Goal: Task Accomplishment & Management: Manage account settings

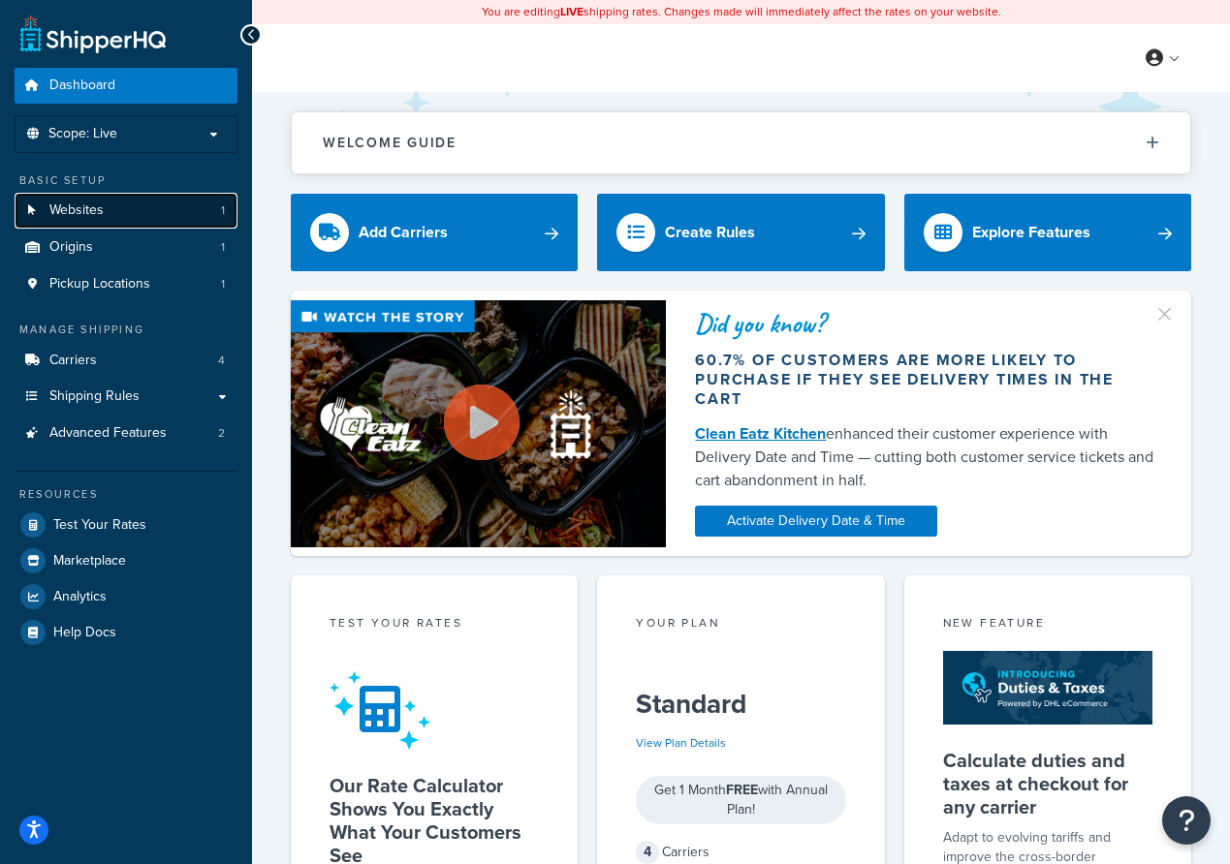
click at [108, 205] on link "Websites 1" at bounding box center [126, 211] width 223 height 36
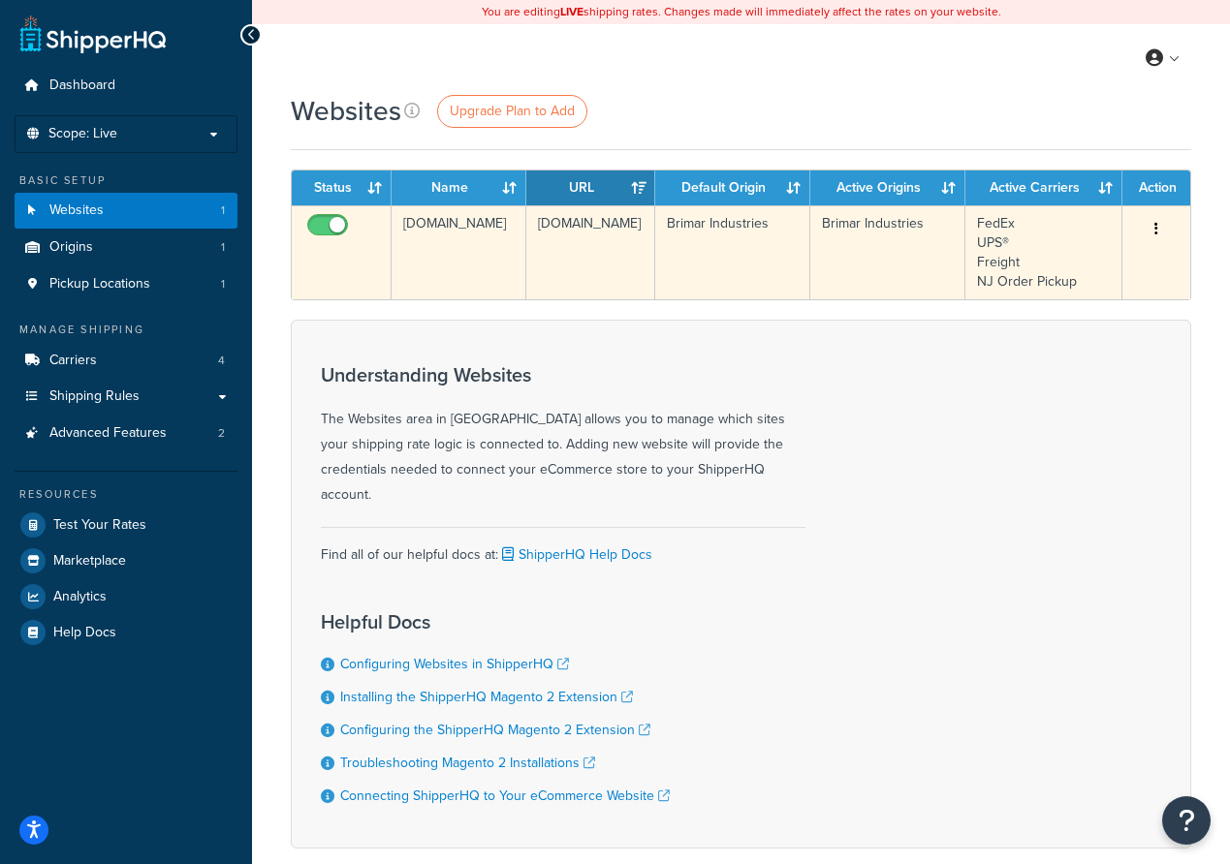
click at [1162, 235] on button "button" at bounding box center [1155, 229] width 27 height 31
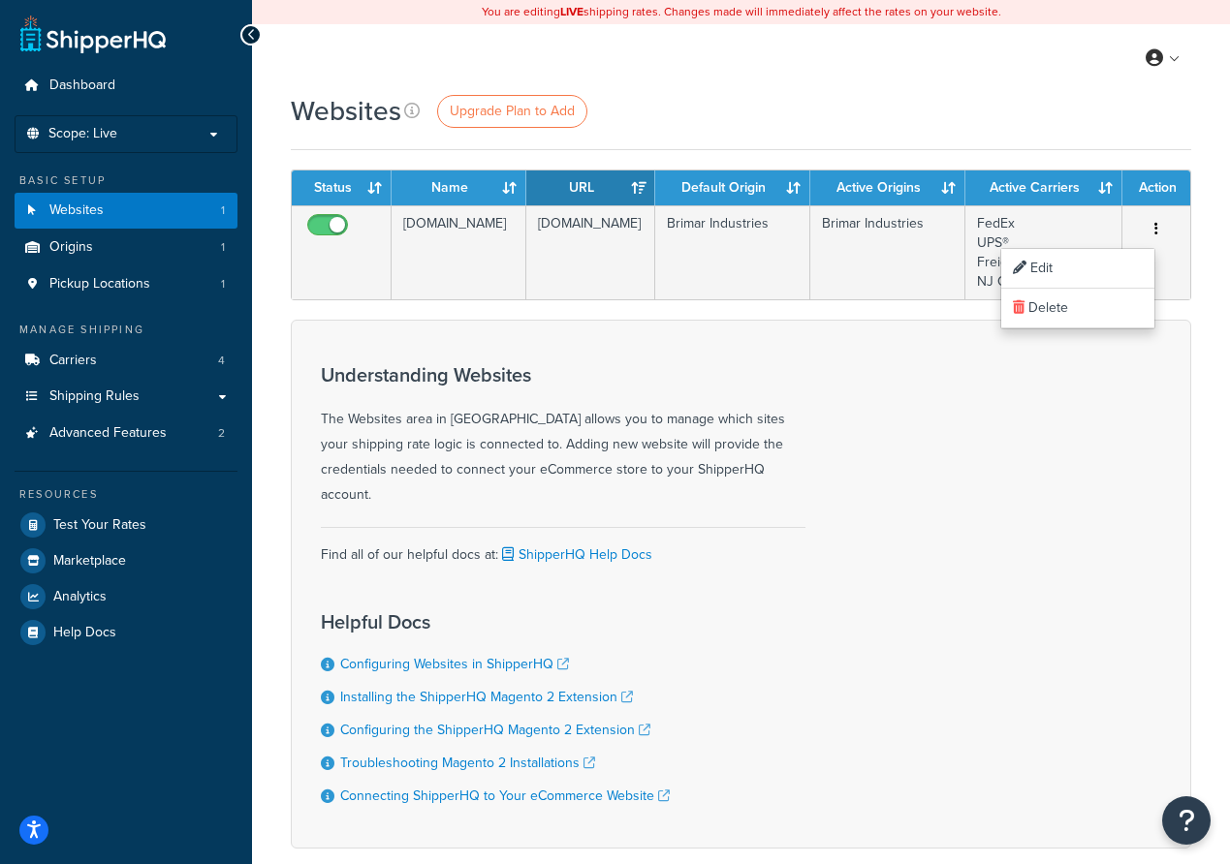
click at [728, 357] on div "Understanding Websites The Websites area in ShipperHQ allows you to manage whic…" at bounding box center [563, 473] width 484 height 247
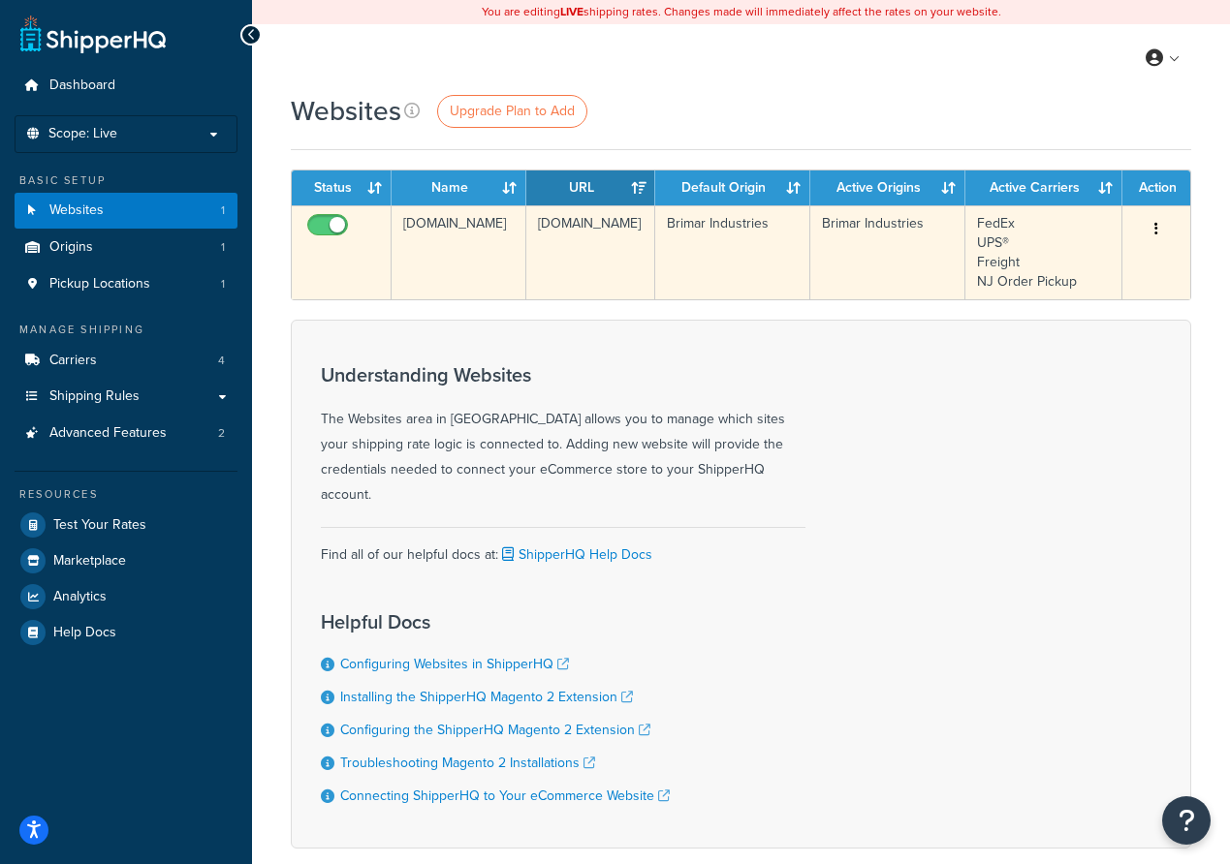
click at [513, 260] on td "[DOMAIN_NAME]" at bounding box center [458, 252] width 135 height 94
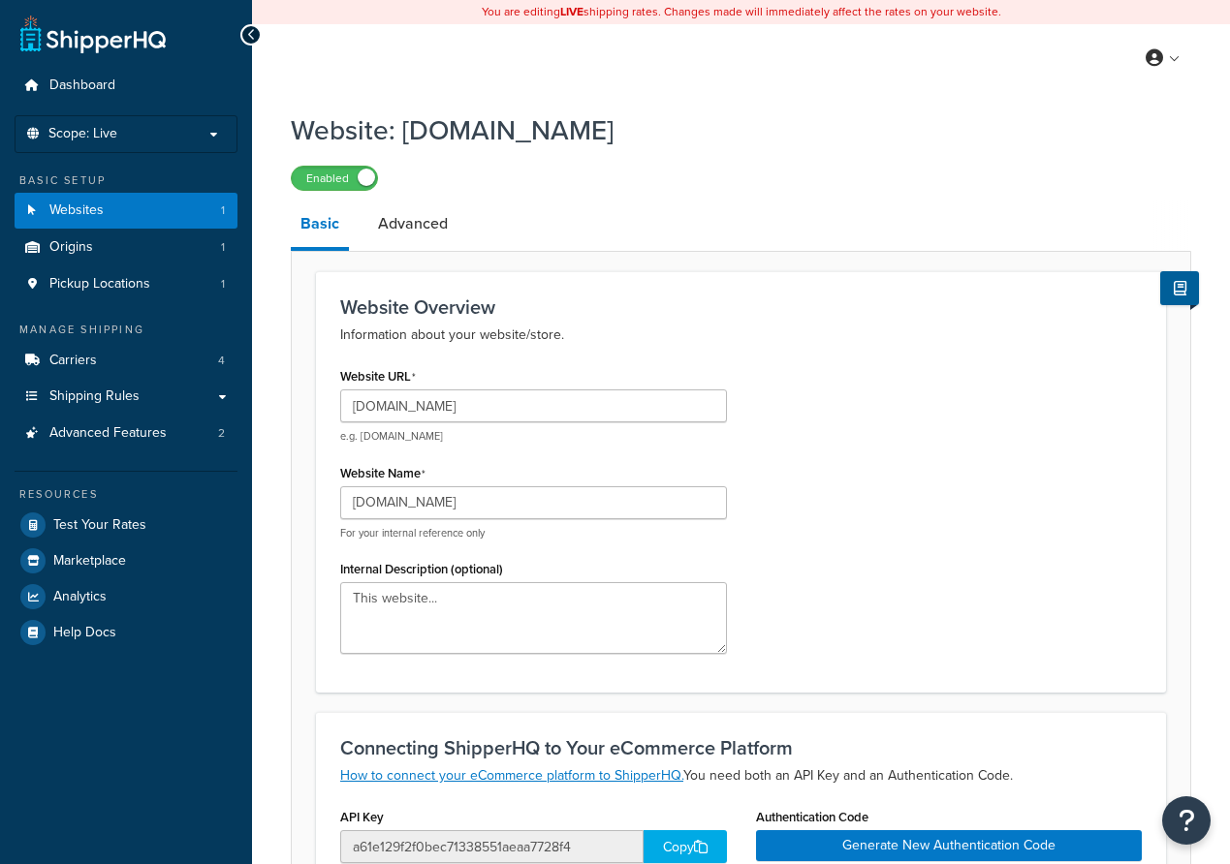
click at [513, 260] on div "Website Overview Information about your website/store. Website URL [DOMAIN_NAME…" at bounding box center [741, 761] width 900 height 1020
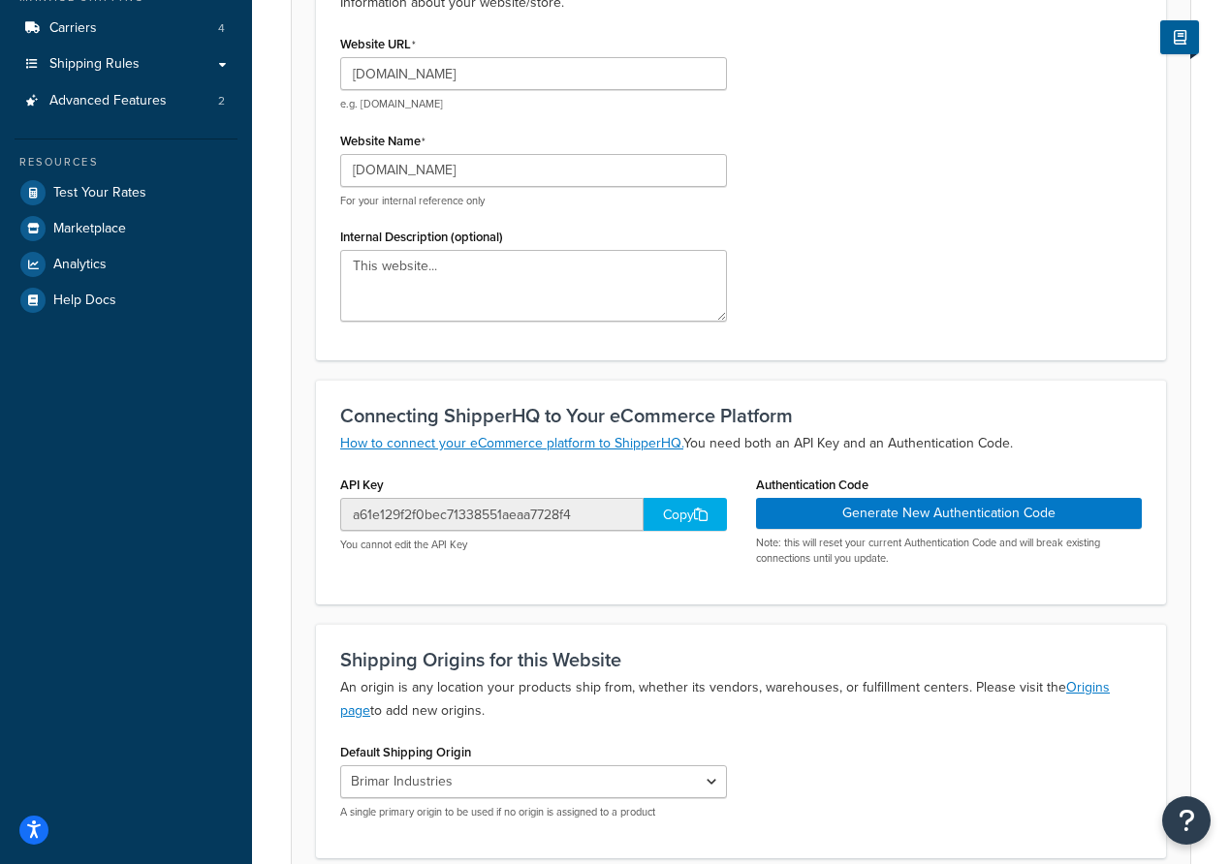
scroll to position [369, 0]
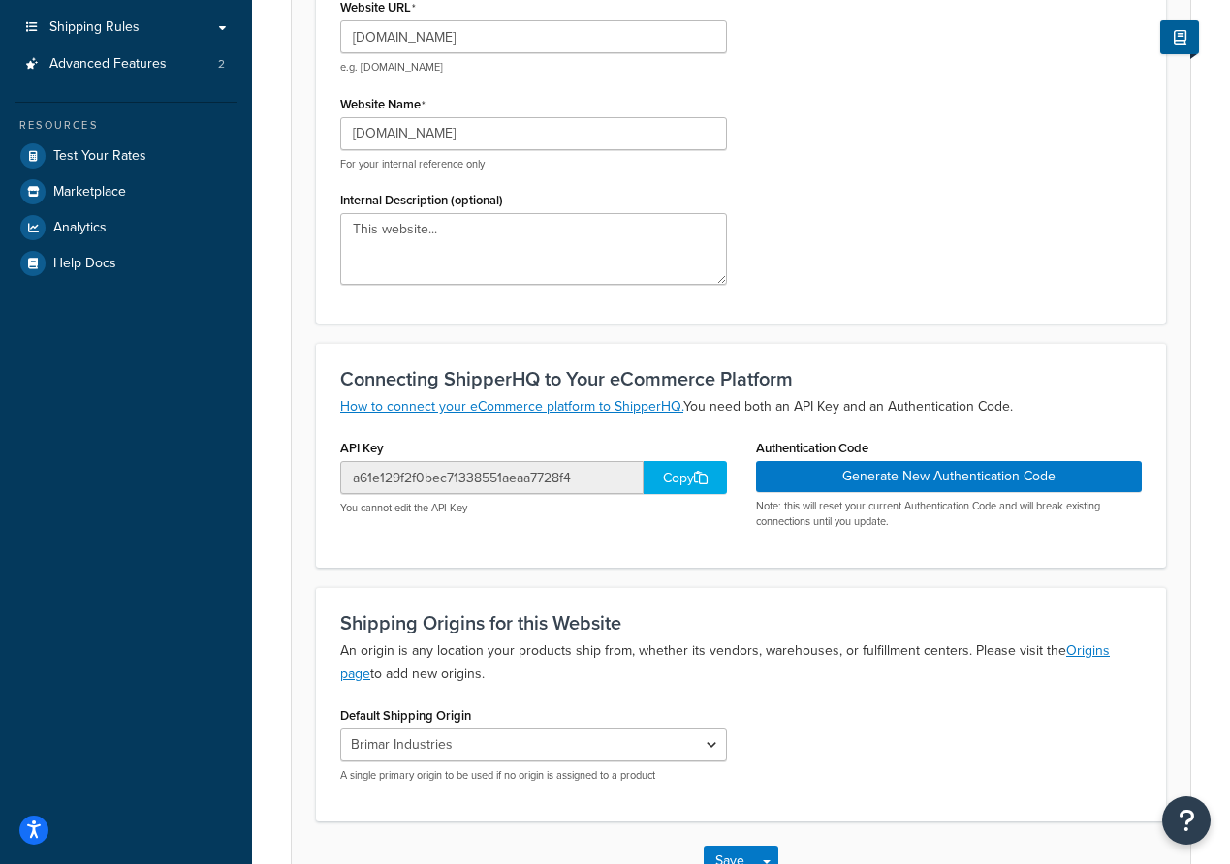
click at [690, 479] on div "Copy" at bounding box center [684, 477] width 83 height 33
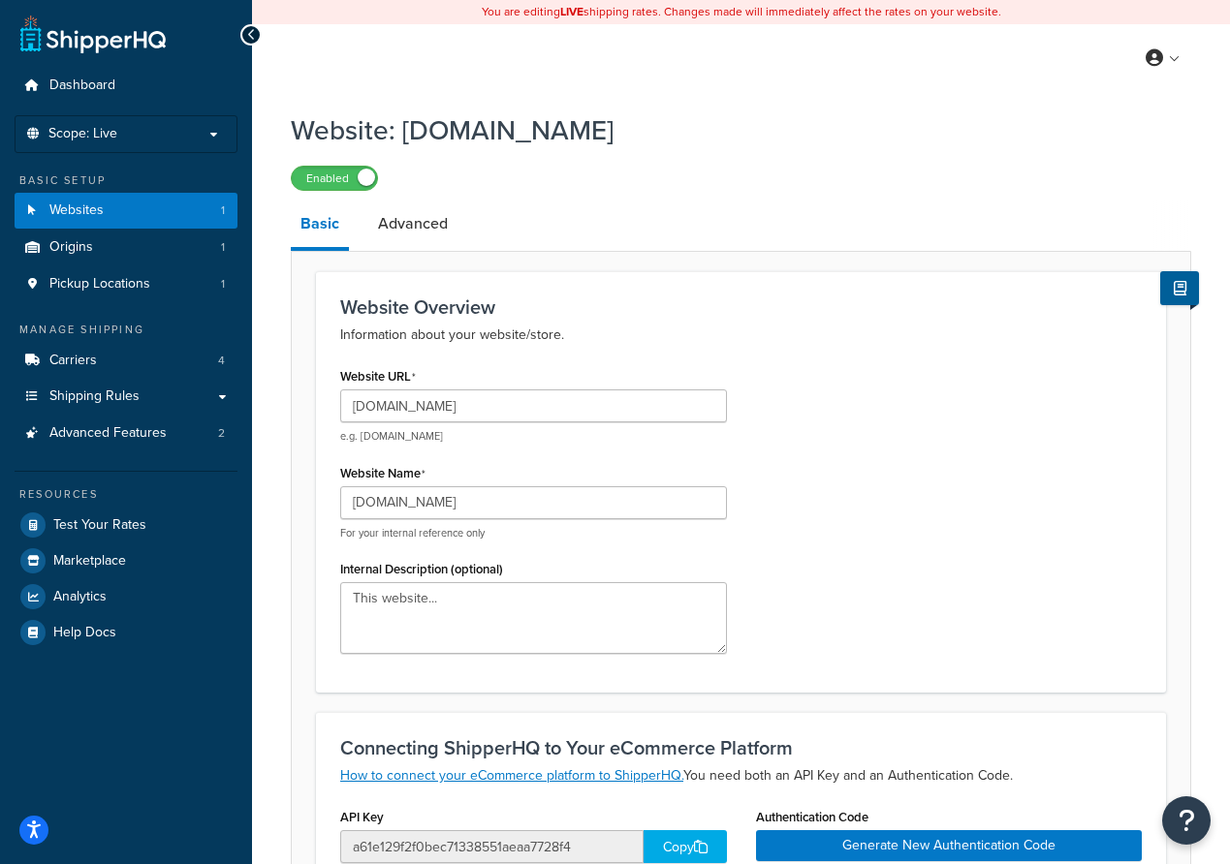
scroll to position [49, 0]
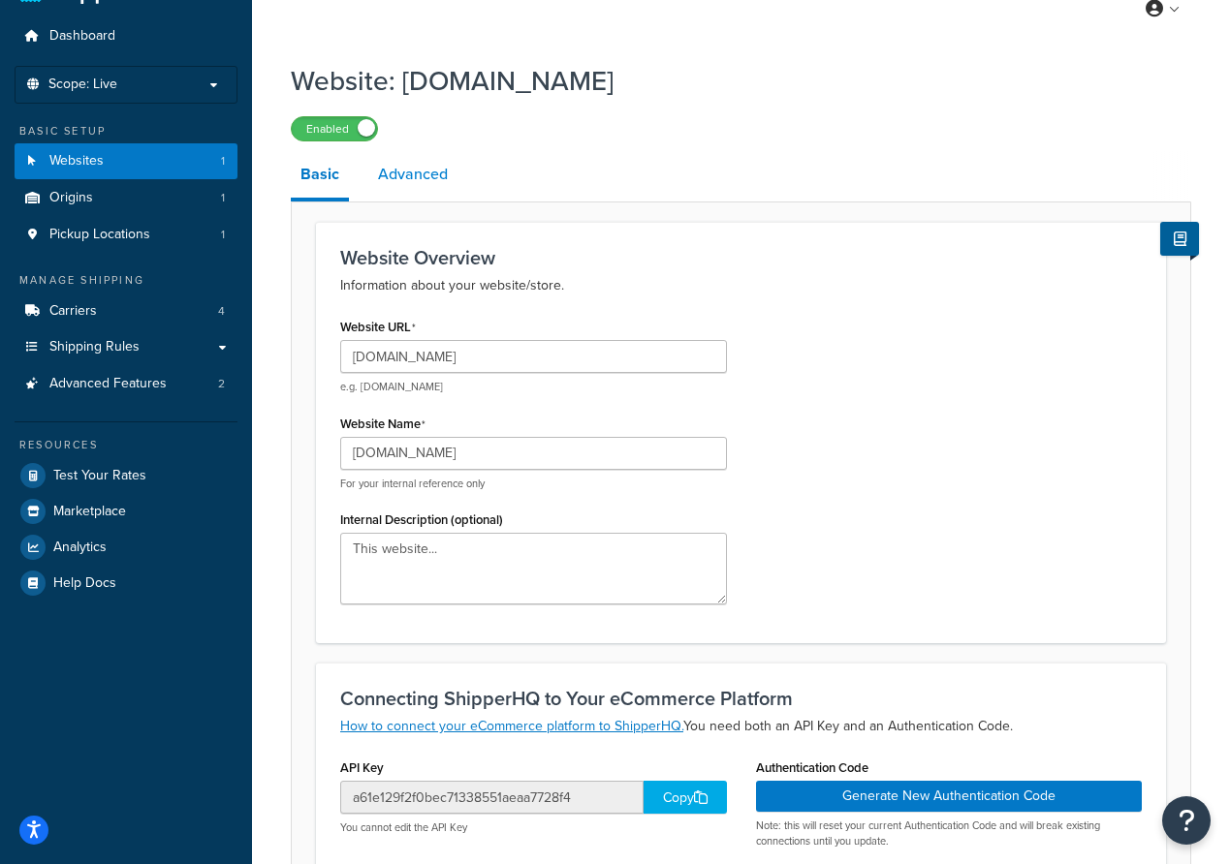
click at [377, 166] on link "Advanced" at bounding box center [412, 174] width 89 height 47
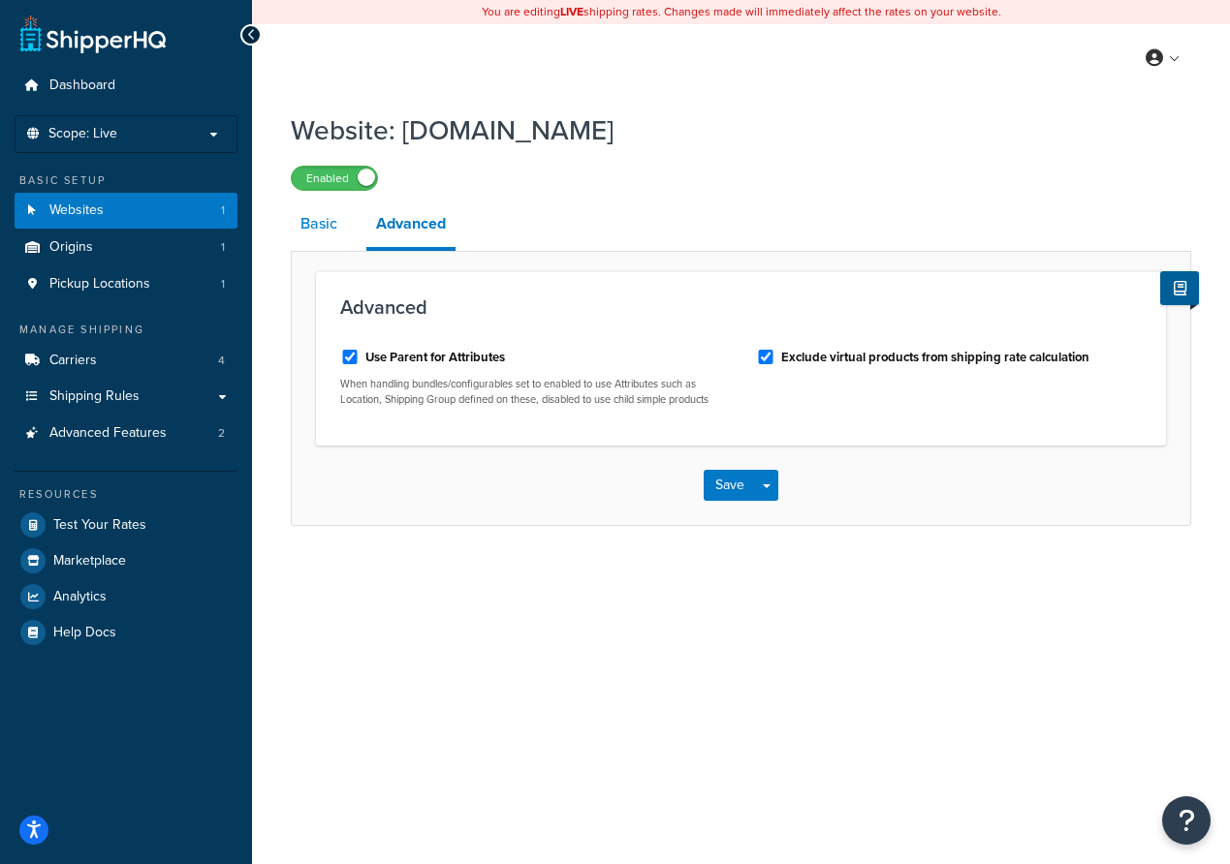
click at [320, 208] on link "Basic" at bounding box center [319, 224] width 56 height 47
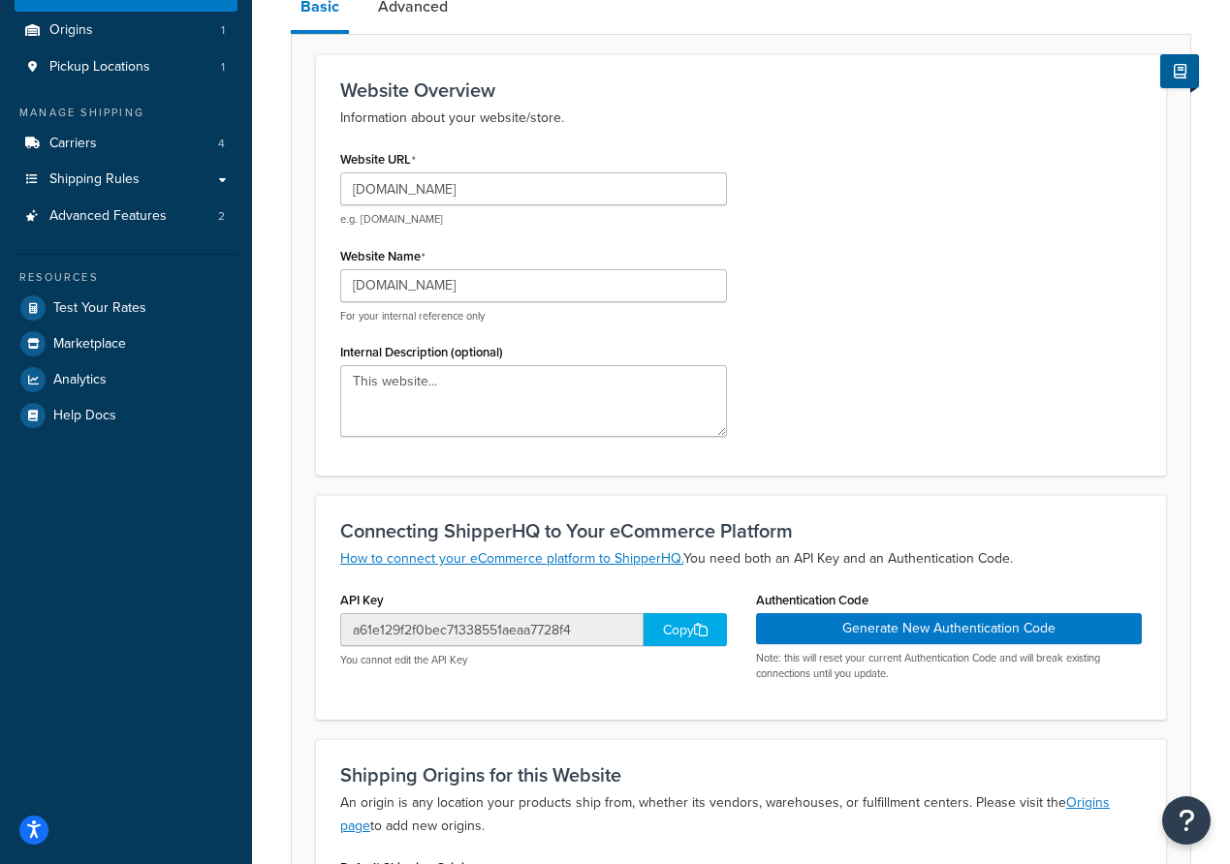
scroll to position [267, 0]
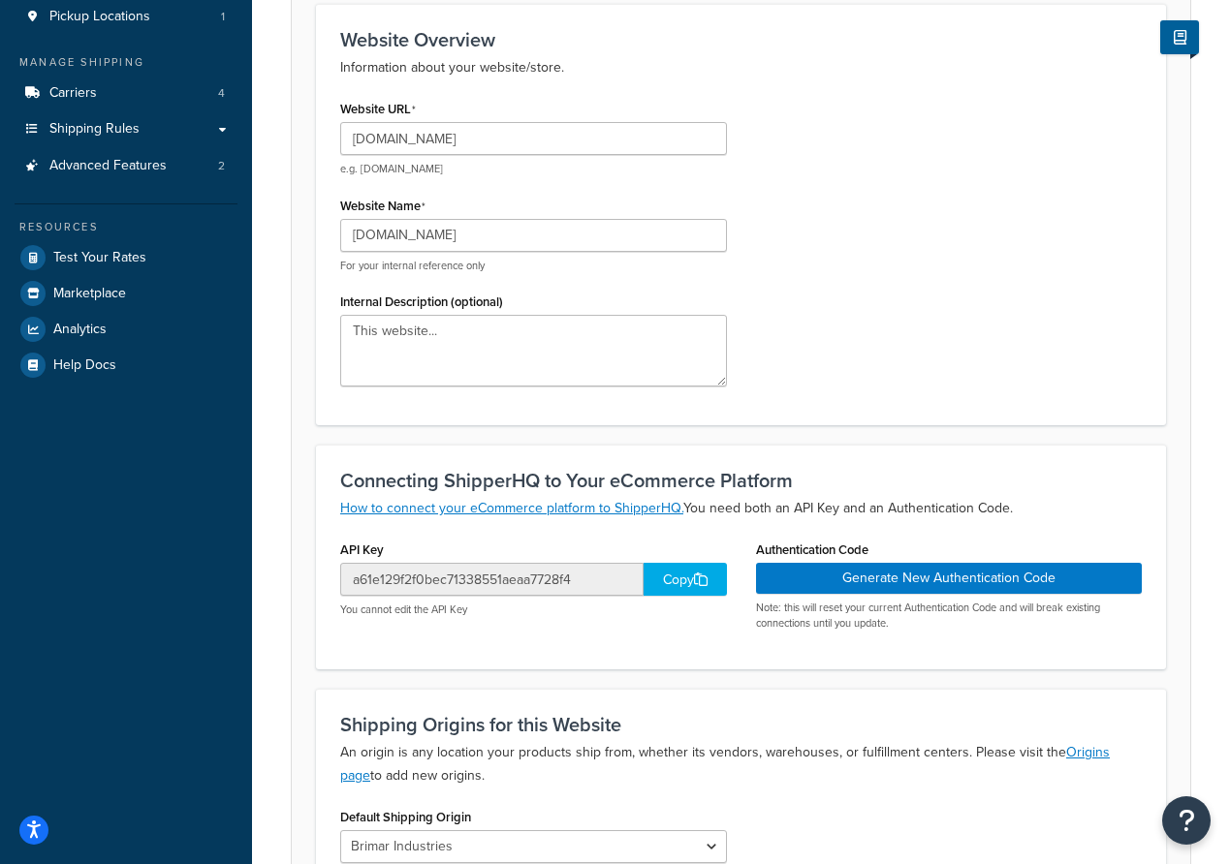
click at [853, 625] on p "Note: this will reset your current Authentication Code and will break existing …" at bounding box center [949, 616] width 387 height 30
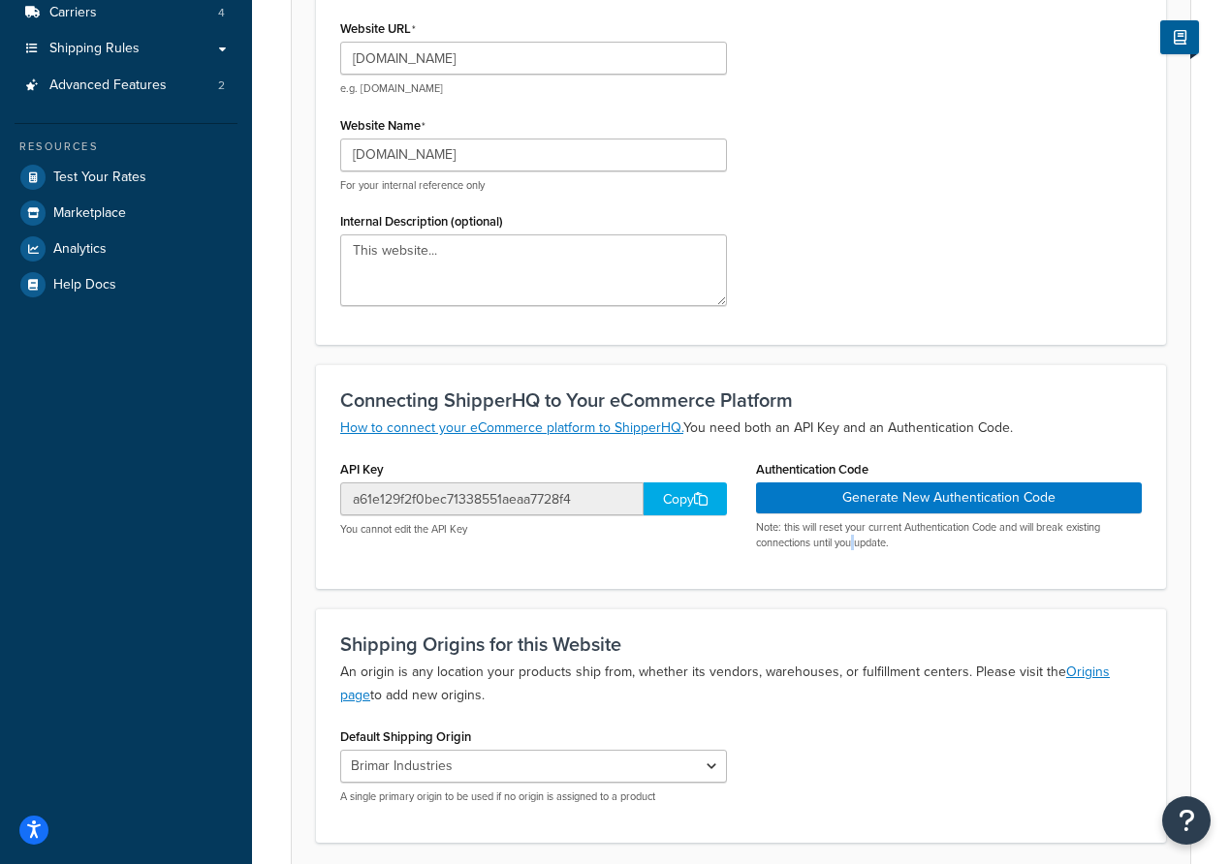
scroll to position [350, 0]
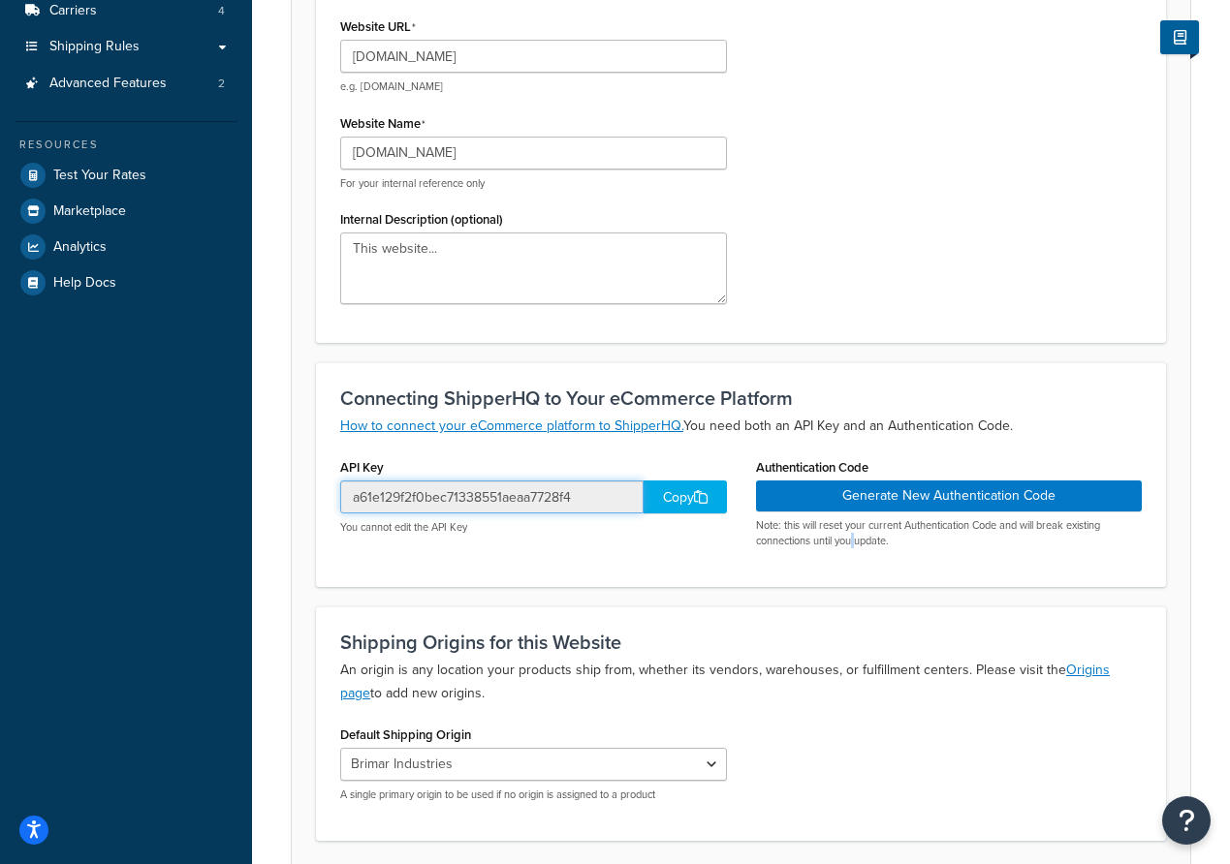
click at [542, 510] on input "a61e129f2f0bec71338551aeaa7728f4" at bounding box center [491, 497] width 303 height 33
click at [805, 532] on p "Note: this will reset your current Authentication Code and will break existing …" at bounding box center [949, 533] width 387 height 30
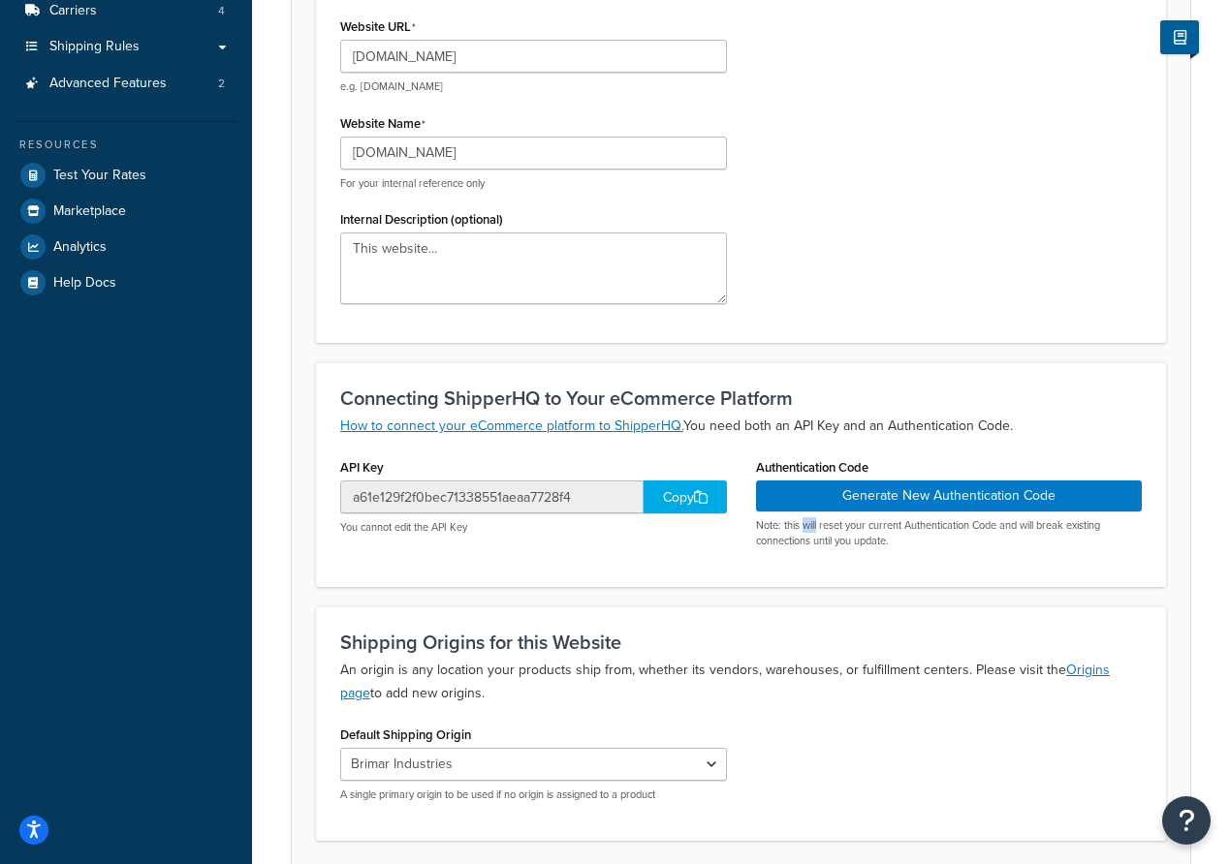
click at [805, 532] on p "Note: this will reset your current Authentication Code and will break existing …" at bounding box center [949, 533] width 387 height 30
click at [777, 533] on p "Note: this will reset your current Authentication Code and will break existing …" at bounding box center [949, 533] width 387 height 30
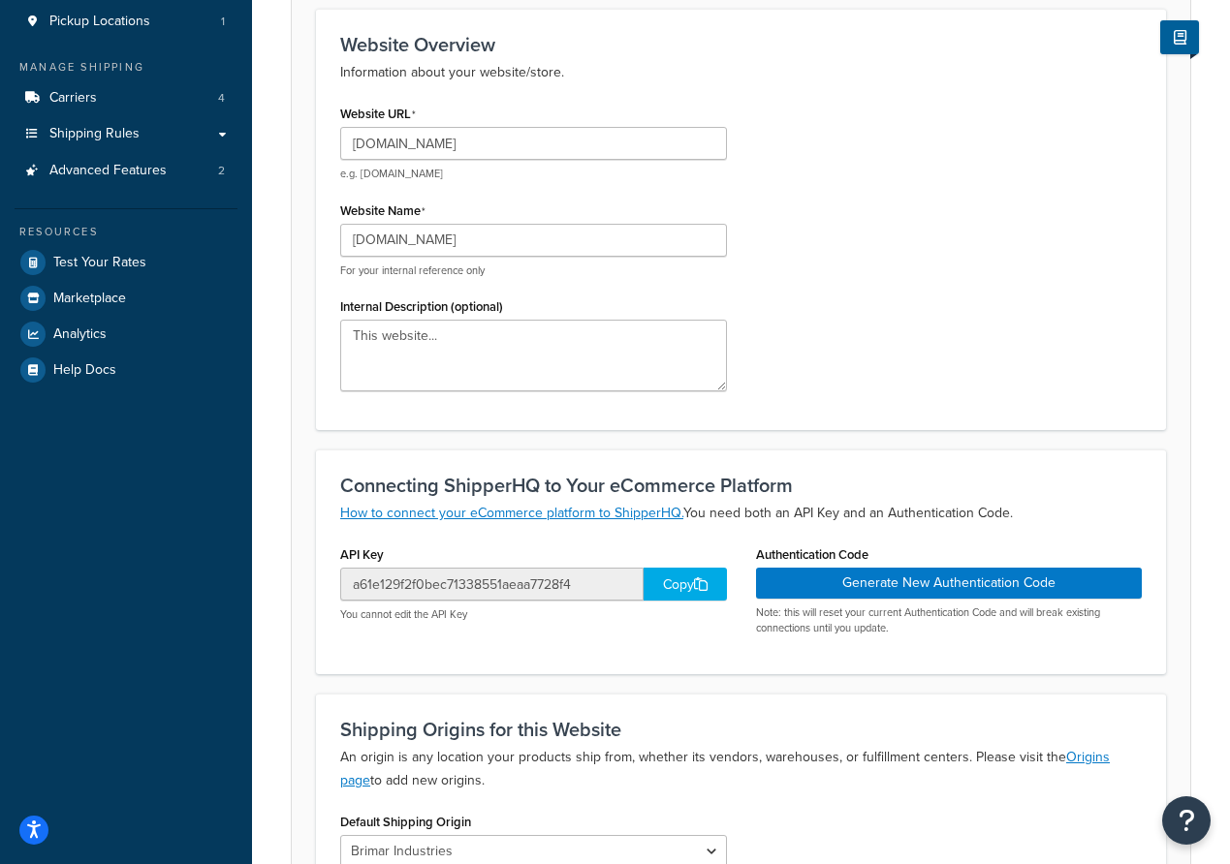
scroll to position [260, 0]
